Goal: Task Accomplishment & Management: Manage account settings

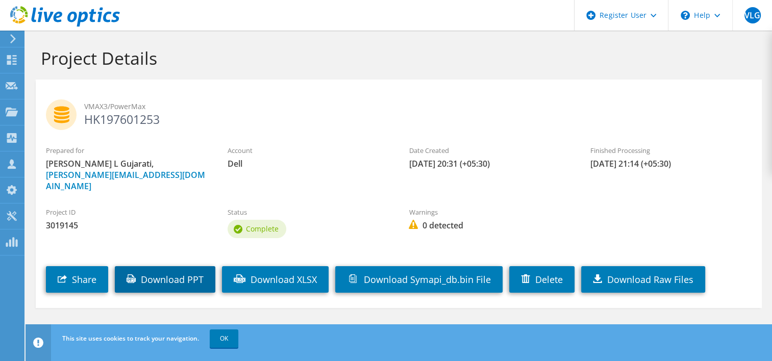
click at [190, 267] on link "Download PPT" at bounding box center [165, 279] width 100 height 27
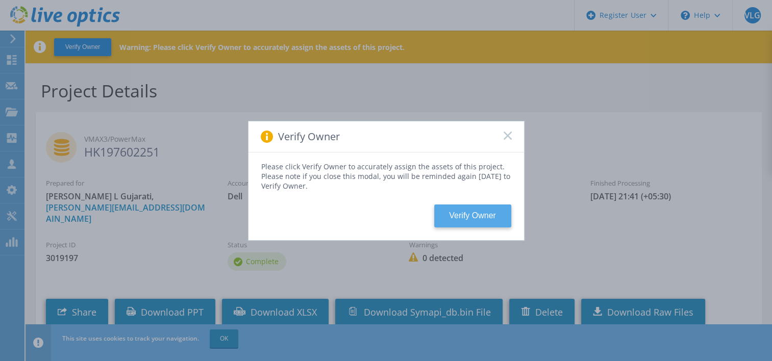
click at [451, 208] on button "Verify Owner" at bounding box center [472, 216] width 77 height 23
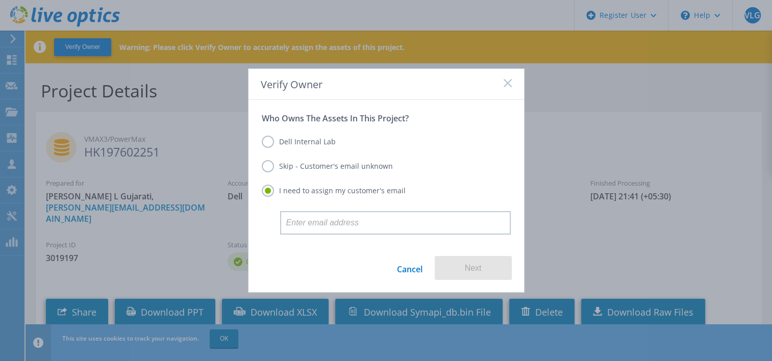
click at [269, 143] on label "Dell Internal Lab" at bounding box center [299, 142] width 74 height 12
click at [0, 0] on input "Dell Internal Lab" at bounding box center [0, 0] width 0 height 0
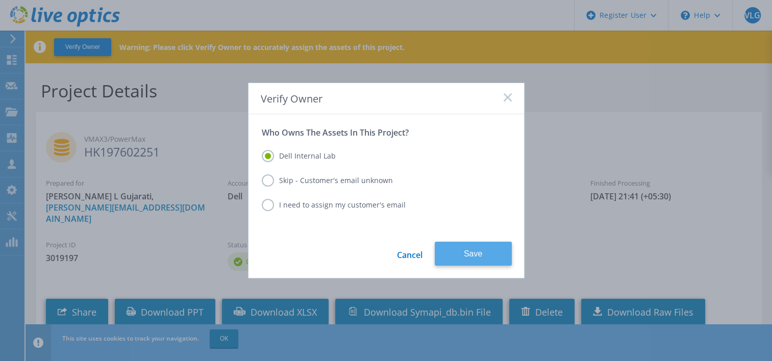
click at [451, 249] on button "Save" at bounding box center [473, 254] width 77 height 24
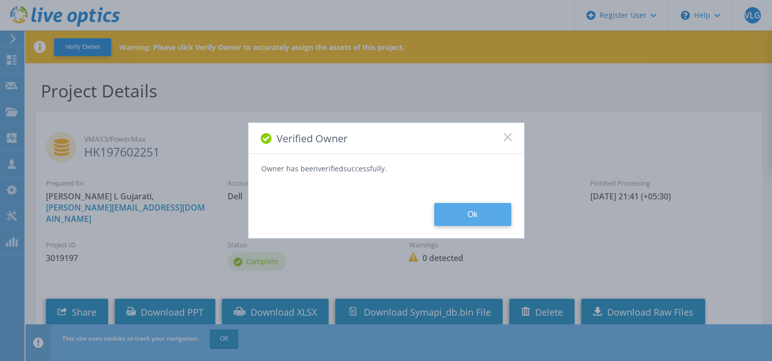
click at [500, 211] on button "Ok" at bounding box center [472, 214] width 77 height 23
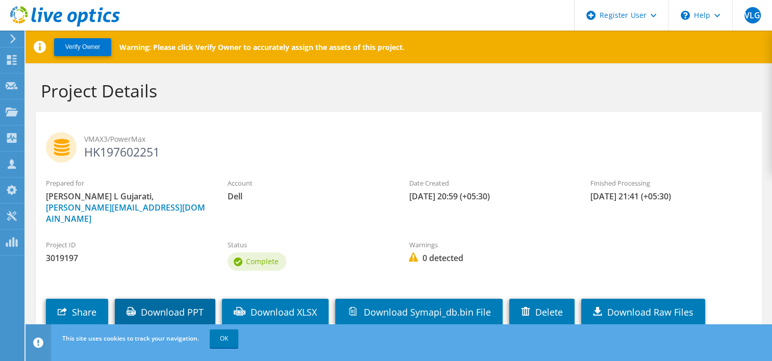
click at [175, 306] on link "Download PPT" at bounding box center [165, 312] width 100 height 27
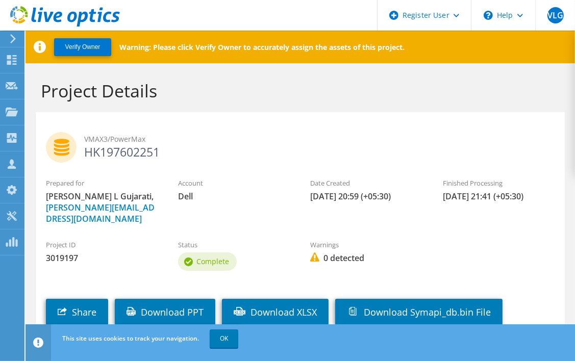
click at [542, 92] on h1 "Project Details" at bounding box center [298, 90] width 514 height 21
